Goal: Task Accomplishment & Management: Use online tool/utility

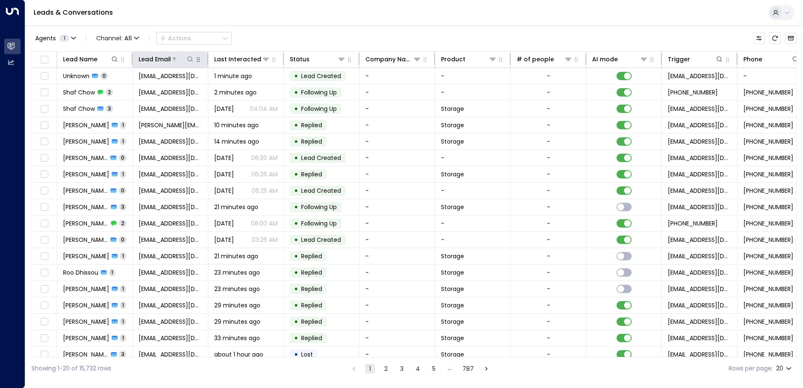
click at [192, 59] on icon at bounding box center [189, 58] width 5 height 5
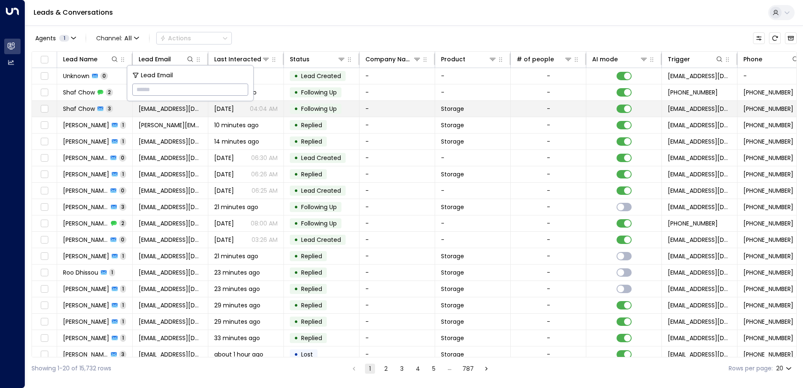
type input "**********"
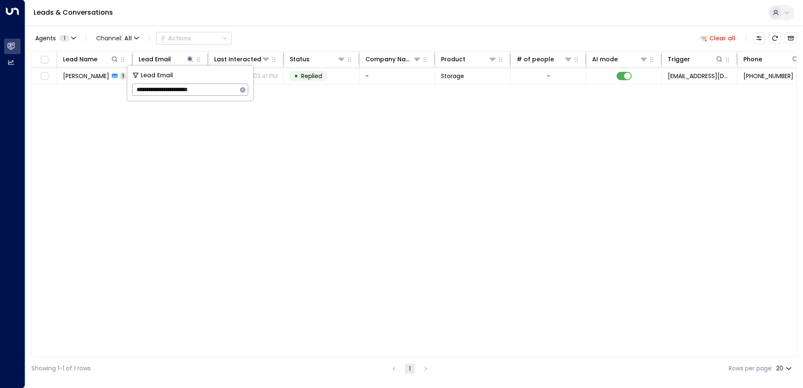
click at [158, 175] on div "Lead Name Lead Email Last Interacted Status Company Name Product # of people AI…" at bounding box center [414, 204] width 765 height 306
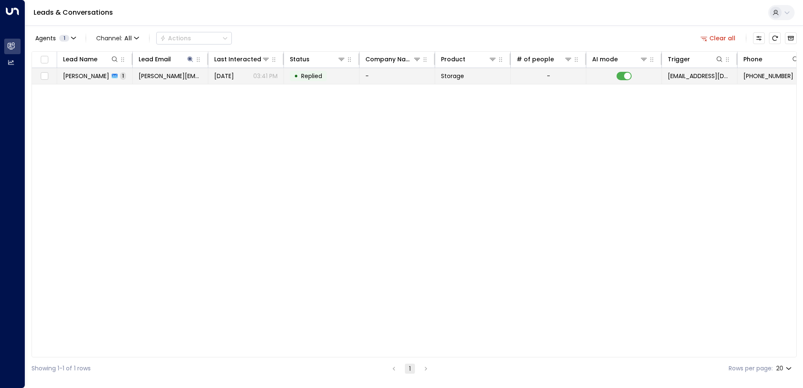
click at [82, 78] on span "[PERSON_NAME]" at bounding box center [86, 76] width 46 height 8
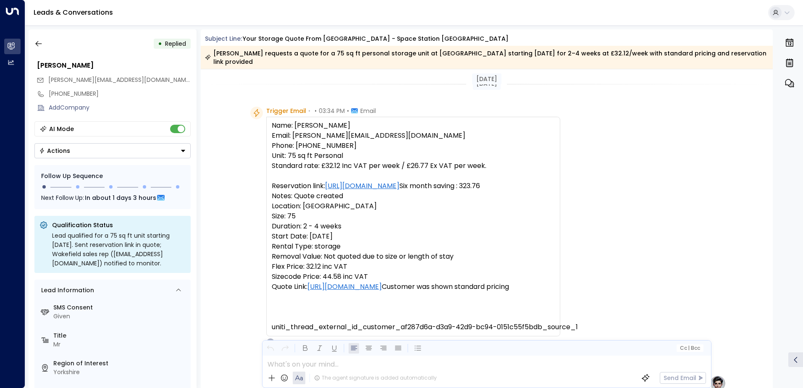
scroll to position [331, 0]
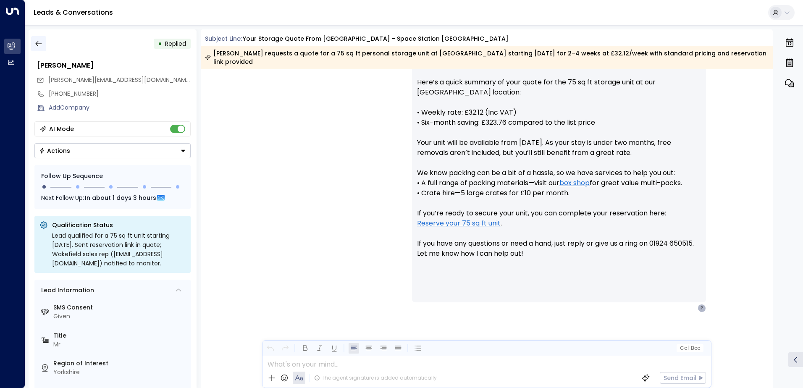
click at [33, 43] on button "button" at bounding box center [38, 43] width 15 height 15
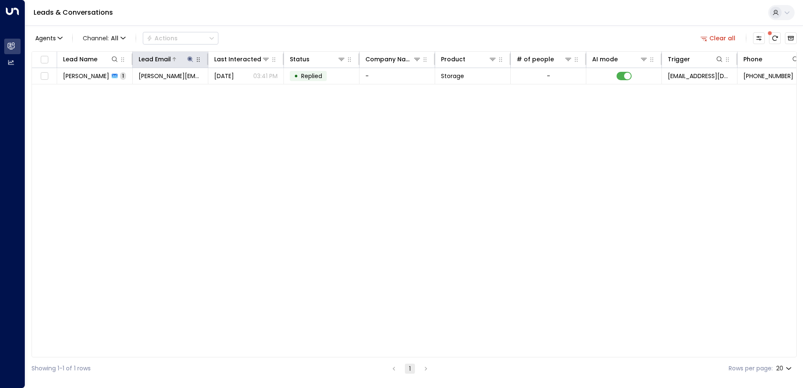
click at [188, 62] on icon at bounding box center [190, 59] width 7 height 7
click at [243, 89] on icon "button" at bounding box center [242, 90] width 7 height 7
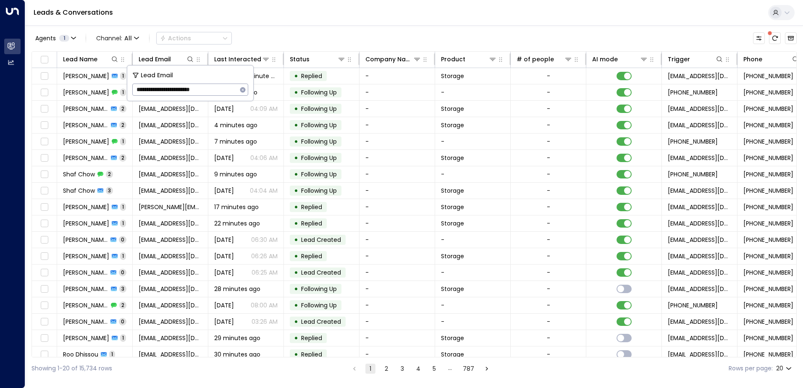
click at [246, 15] on div "Leads & Conversations" at bounding box center [414, 13] width 778 height 26
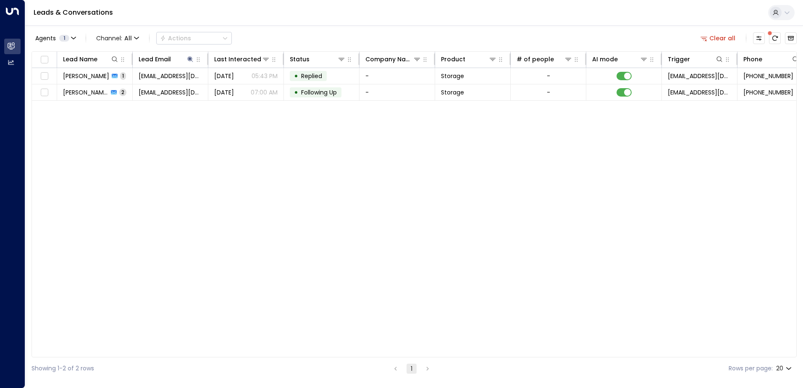
click at [87, 79] on span "[PERSON_NAME]" at bounding box center [86, 76] width 46 height 8
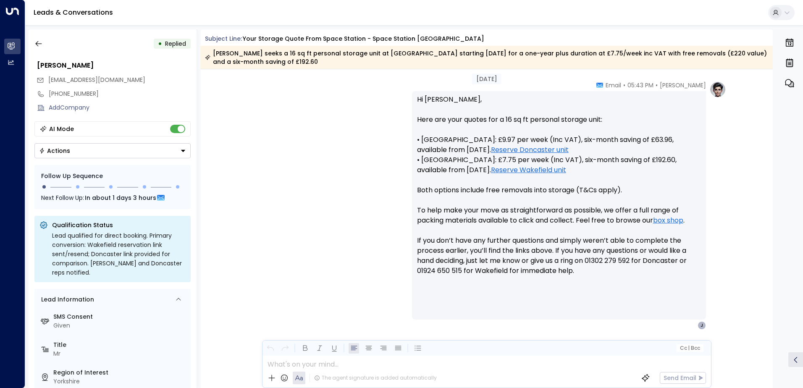
scroll to position [320, 0]
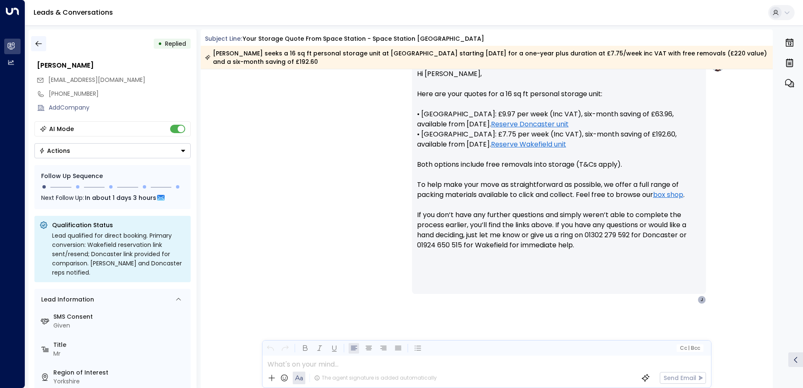
click at [37, 45] on icon "button" at bounding box center [38, 43] width 8 height 8
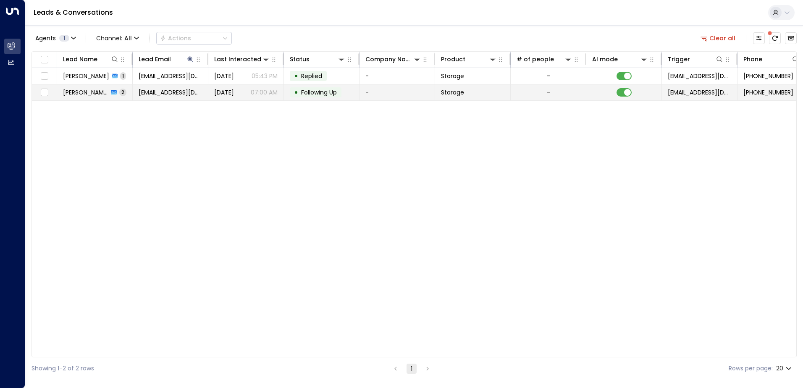
click at [90, 93] on span "[PERSON_NAME]" at bounding box center [85, 92] width 45 height 8
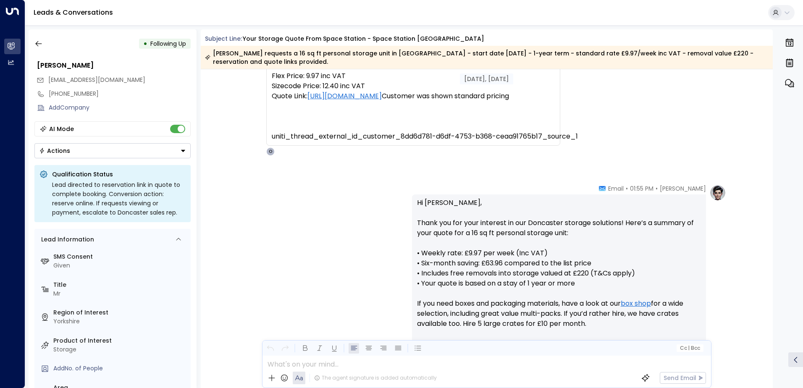
scroll to position [139, 0]
